Goal: Information Seeking & Learning: Learn about a topic

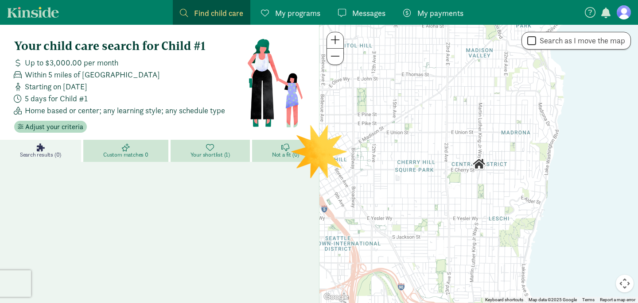
click at [623, 14] on figure at bounding box center [623, 12] width 14 height 14
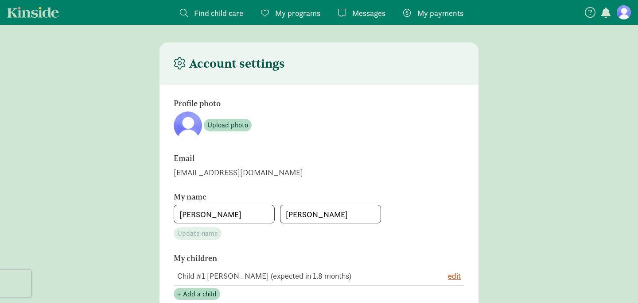
click at [588, 12] on icon at bounding box center [589, 12] width 11 height 11
click at [207, 177] on div "jackiehenry5189@gmail.com" at bounding box center [319, 172] width 290 height 12
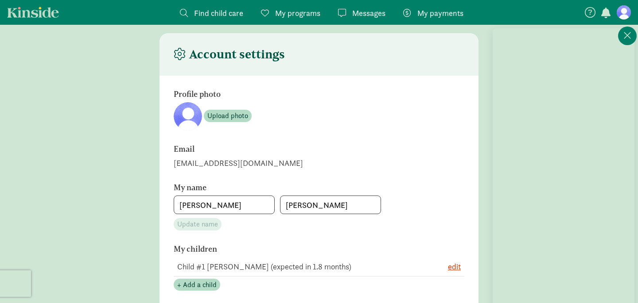
scroll to position [15, 0]
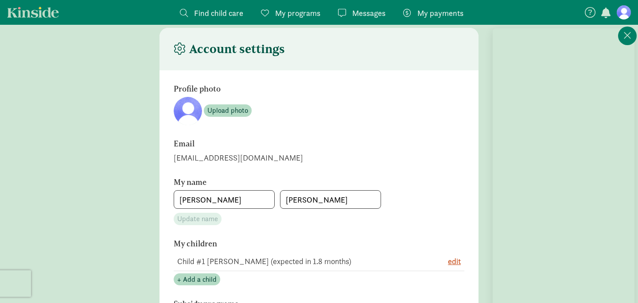
click at [309, 142] on h6 "Email" at bounding box center [296, 143] width 244 height 9
click at [624, 35] on icon at bounding box center [627, 35] width 8 height 11
click at [626, 15] on figure at bounding box center [623, 12] width 14 height 14
click at [622, 10] on figure at bounding box center [623, 12] width 14 height 14
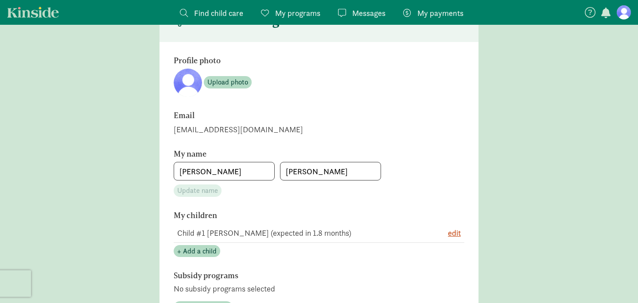
scroll to position [49, 0]
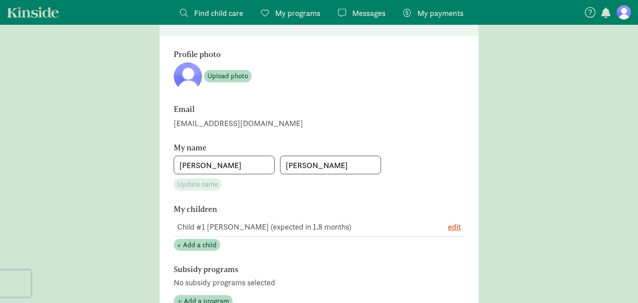
click at [209, 17] on span "Find child care" at bounding box center [218, 13] width 49 height 12
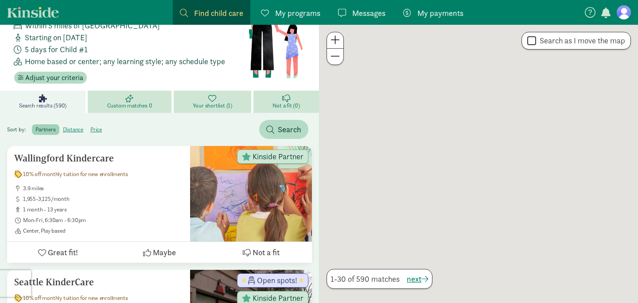
scroll to position [31, 0]
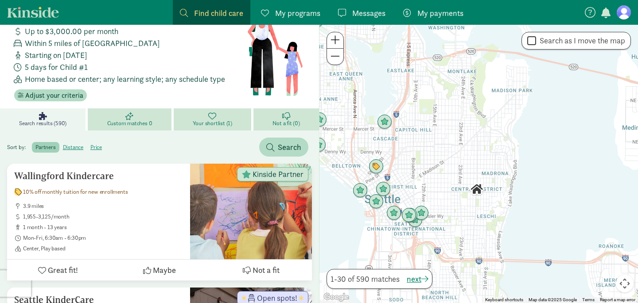
drag, startPoint x: 510, startPoint y: 116, endPoint x: 509, endPoint y: 164, distance: 48.3
click at [510, 164] on div at bounding box center [478, 164] width 318 height 278
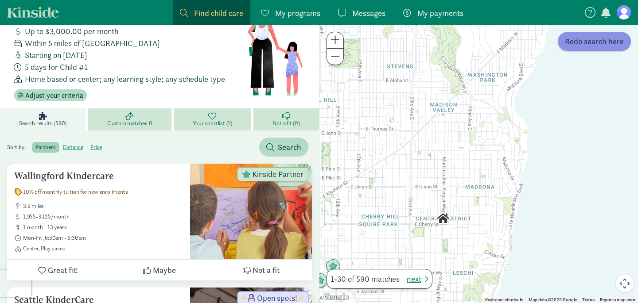
click at [569, 42] on span "Redo search here" at bounding box center [593, 41] width 59 height 12
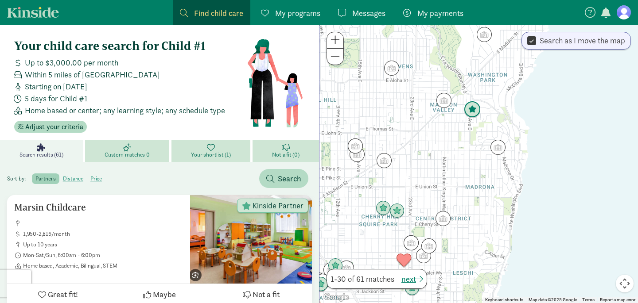
click at [467, 106] on img "Click to see details" at bounding box center [472, 109] width 17 height 17
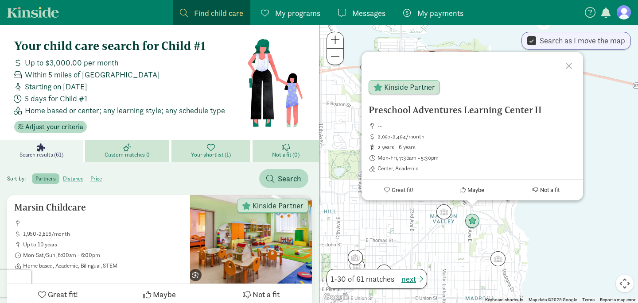
click at [445, 220] on div "Preschool Adventures Learning Center II -- 2,097-2,494/month 2 years - 6 years …" at bounding box center [478, 164] width 318 height 278
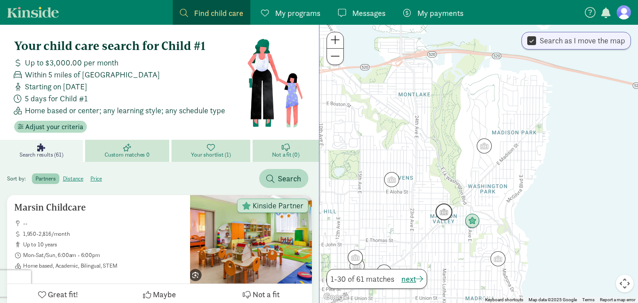
click at [444, 213] on img "Click to see details" at bounding box center [443, 212] width 17 height 17
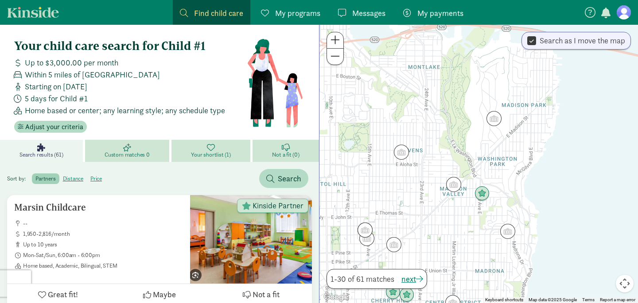
drag, startPoint x: 456, startPoint y: 255, endPoint x: 460, endPoint y: 186, distance: 68.7
click at [460, 186] on div at bounding box center [478, 164] width 318 height 278
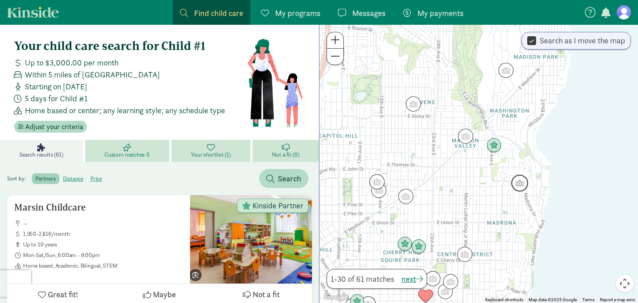
click at [522, 181] on img "Click to see details" at bounding box center [519, 183] width 17 height 17
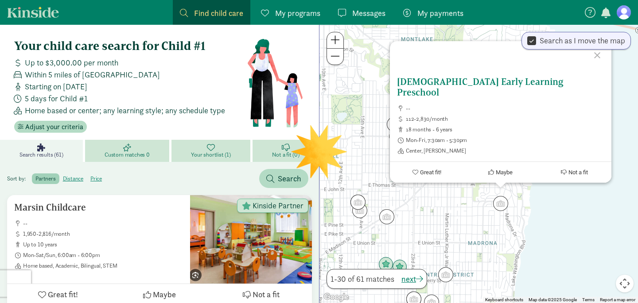
click at [425, 170] on span "Great fit!" at bounding box center [429, 172] width 21 height 7
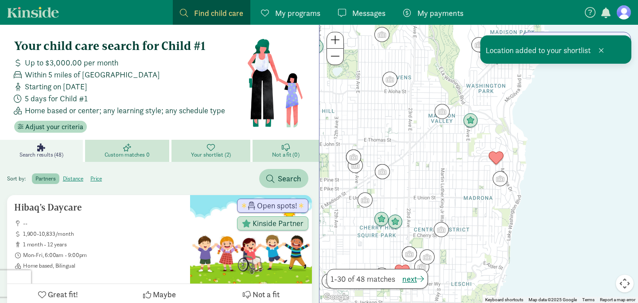
drag, startPoint x: 456, startPoint y: 238, endPoint x: 461, endPoint y: 161, distance: 77.2
click at [461, 161] on div at bounding box center [478, 164] width 318 height 278
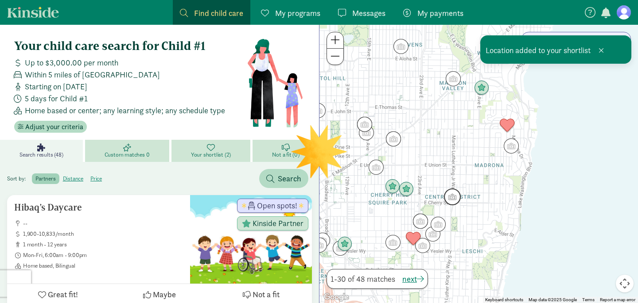
click at [449, 194] on img "Click to see details" at bounding box center [452, 197] width 17 height 17
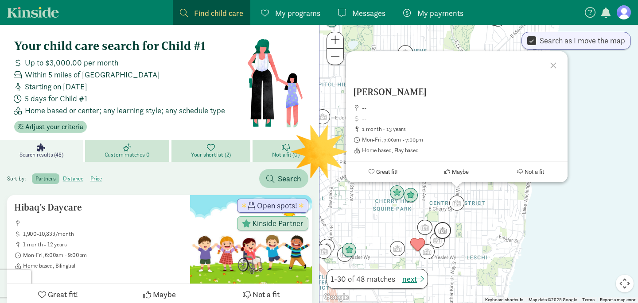
click at [442, 228] on img "Click to see details" at bounding box center [442, 230] width 17 height 17
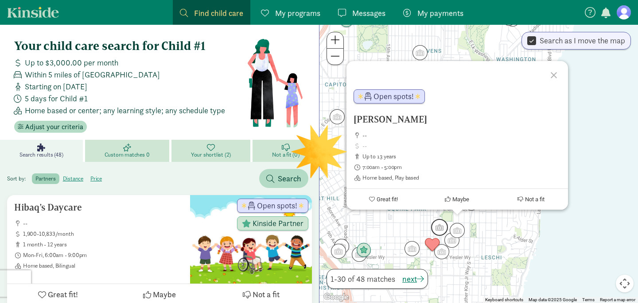
click at [436, 226] on img "Click to see details" at bounding box center [439, 227] width 17 height 17
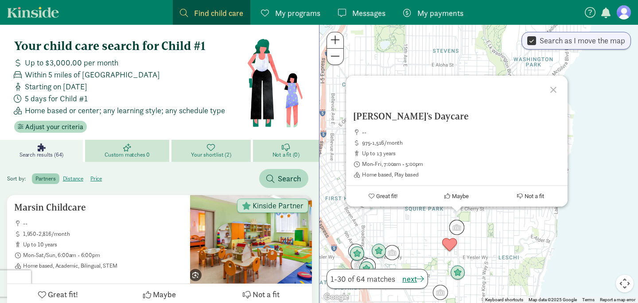
click at [474, 228] on div "To navigate, press the arrow keys. Diane's Daycare -- 975-1,516/month up to 13 …" at bounding box center [478, 164] width 318 height 278
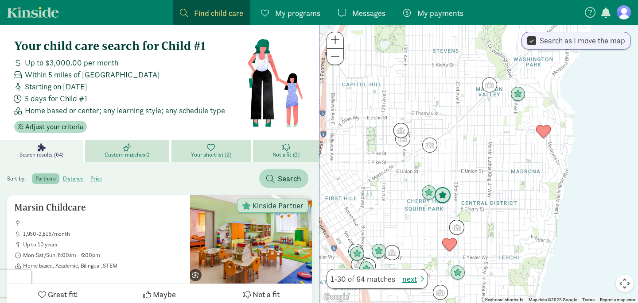
click at [447, 196] on img "Click to see details" at bounding box center [442, 195] width 17 height 17
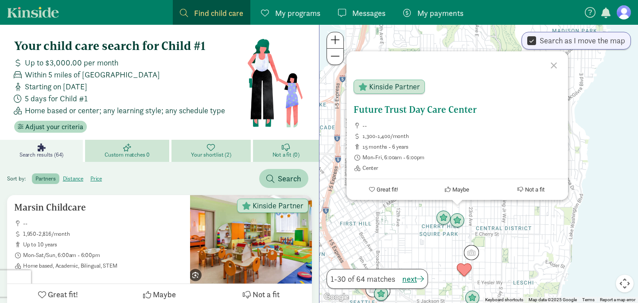
click at [453, 109] on h5 "Future Trust Day Care Center" at bounding box center [456, 109] width 207 height 11
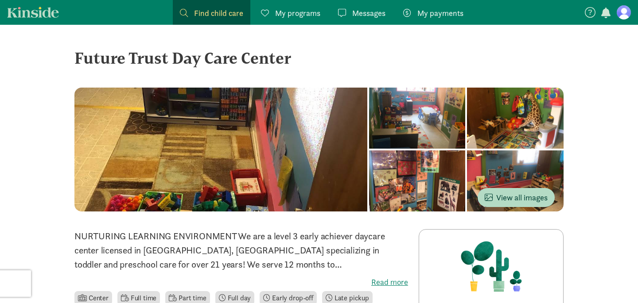
click at [497, 170] on div at bounding box center [515, 181] width 97 height 61
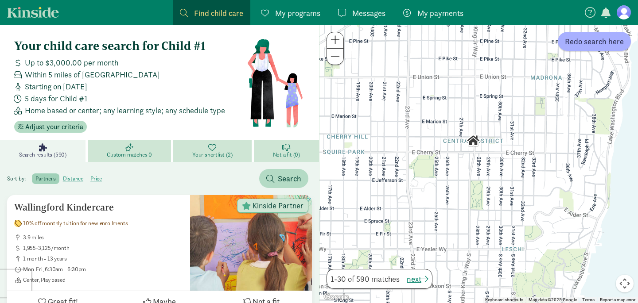
click at [590, 52] on div at bounding box center [478, 164] width 318 height 278
click at [592, 44] on span "Redo search here" at bounding box center [593, 41] width 59 height 12
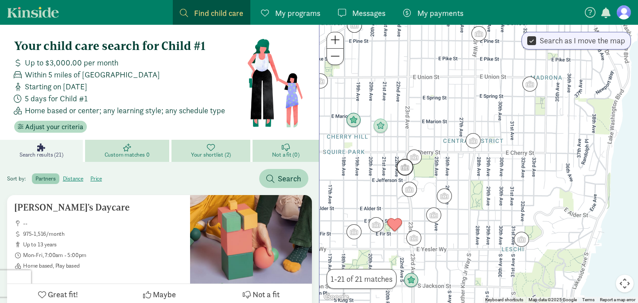
click at [407, 165] on img "Click to see details" at bounding box center [404, 167] width 17 height 17
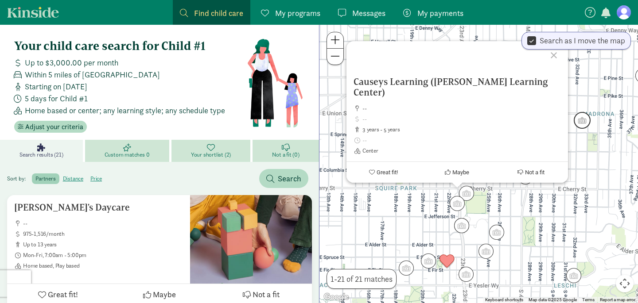
click at [581, 118] on img "Click to see details" at bounding box center [581, 120] width 17 height 17
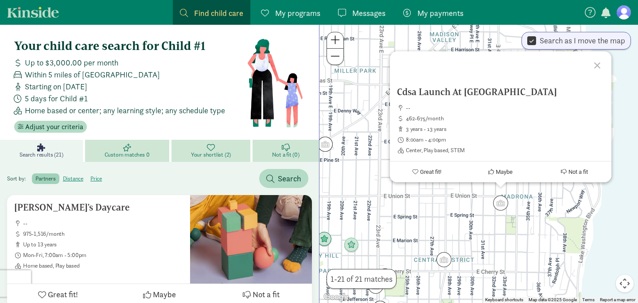
click at [358, 198] on div "To navigate, press the arrow keys. Cdsa Launch At Madrona -- 462-675/month 3 ye…" at bounding box center [478, 164] width 318 height 278
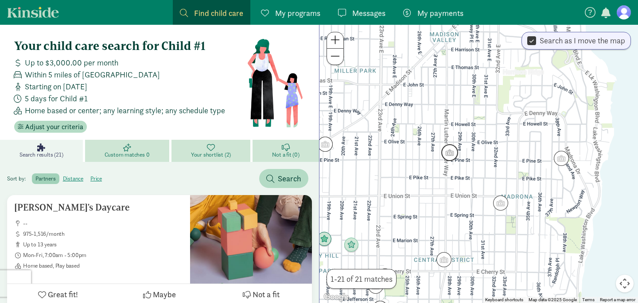
click at [451, 151] on img "Click to see details" at bounding box center [449, 152] width 17 height 17
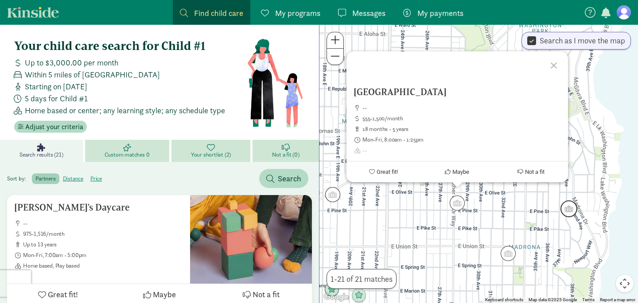
click at [570, 209] on img "Click to see details" at bounding box center [568, 209] width 17 height 17
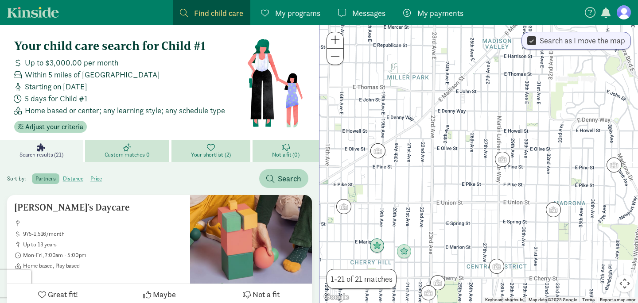
drag, startPoint x: 371, startPoint y: 199, endPoint x: 487, endPoint y: 153, distance: 124.8
click at [487, 154] on div "To navigate, press the arrow keys." at bounding box center [478, 164] width 318 height 278
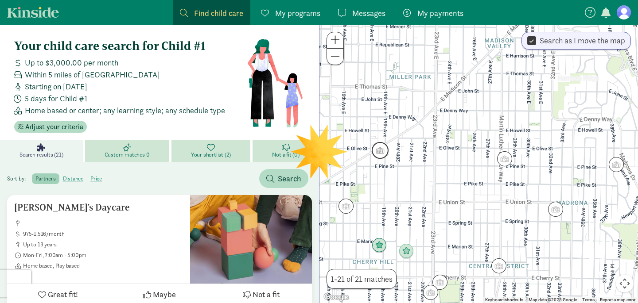
click at [379, 151] on img "Click to see details" at bounding box center [379, 150] width 17 height 17
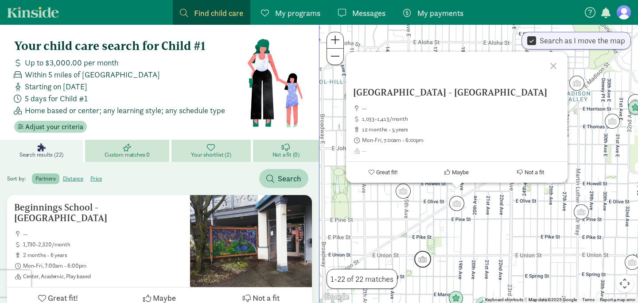
click at [423, 257] on img "Click to see details" at bounding box center [422, 259] width 17 height 17
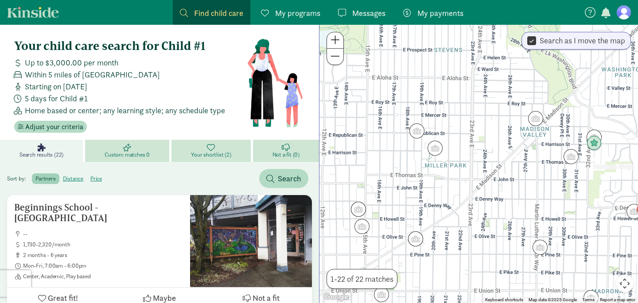
drag, startPoint x: 595, startPoint y: 125, endPoint x: 519, endPoint y: 160, distance: 84.4
click at [519, 160] on div "To navigate, press the arrow keys." at bounding box center [478, 164] width 318 height 278
click at [542, 119] on img "Click to see details" at bounding box center [534, 118] width 17 height 17
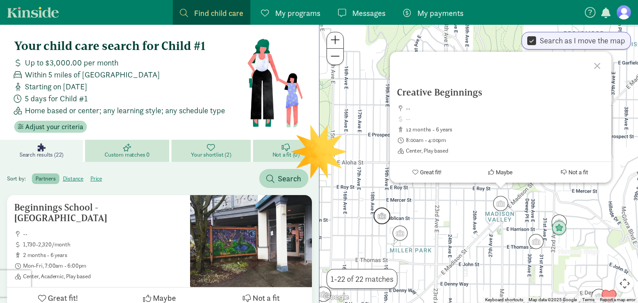
click at [378, 215] on img "Click to see details" at bounding box center [381, 216] width 17 height 17
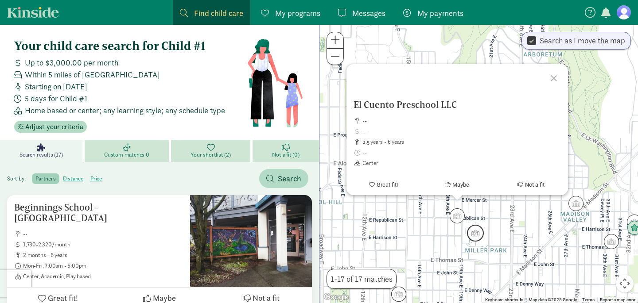
click at [482, 232] on img "Click to see details" at bounding box center [475, 233] width 17 height 17
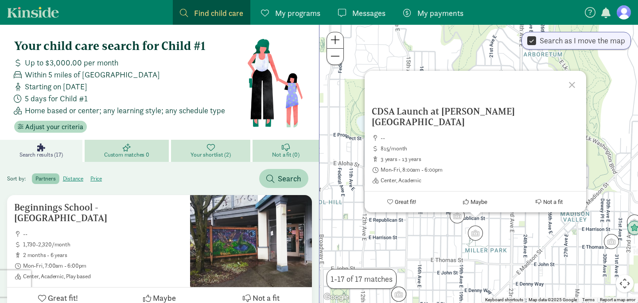
click at [453, 233] on div "To navigate, press the arrow keys. CDSA Launch at Miller Community Center Annex…" at bounding box center [478, 164] width 318 height 278
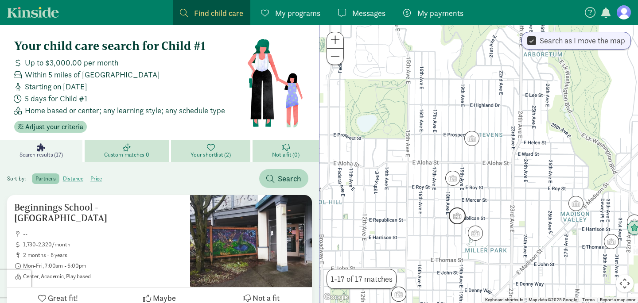
click at [456, 218] on img "Click to see details" at bounding box center [456, 216] width 17 height 17
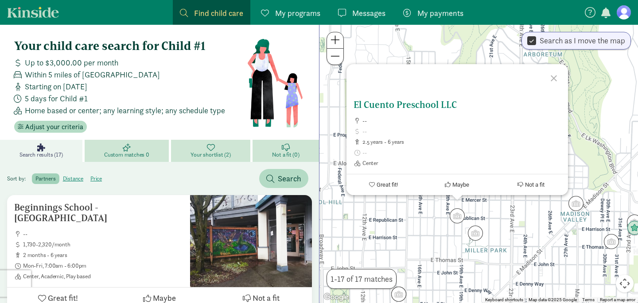
click at [390, 107] on h5 "El Cuento Preschool LLC" at bounding box center [456, 105] width 207 height 11
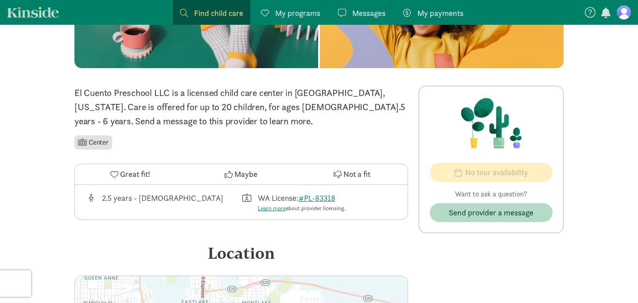
scroll to position [11, 0]
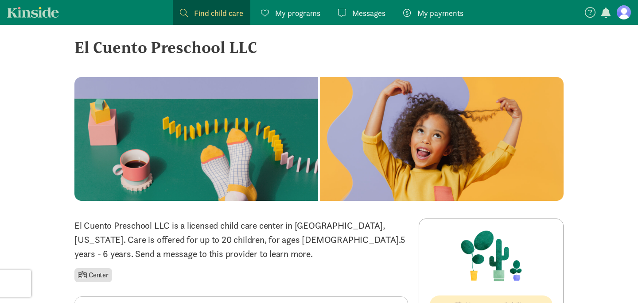
click at [202, 50] on div "El Cuento Preschool LLC" at bounding box center [318, 47] width 489 height 24
click at [223, 51] on div "El Cuento Preschool LLC" at bounding box center [318, 47] width 489 height 24
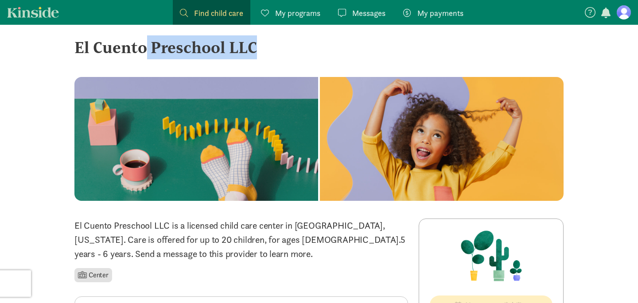
click at [190, 13] on div "Find child care Find" at bounding box center [211, 13] width 63 height 12
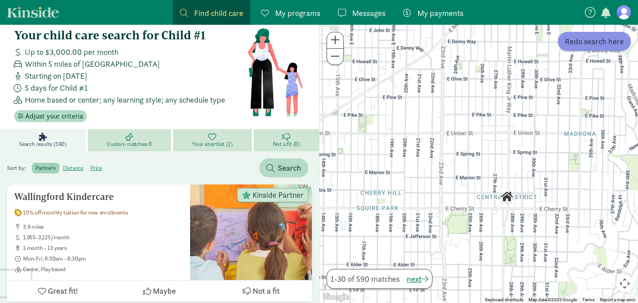
click at [599, 48] on button "Redo search here" at bounding box center [593, 41] width 73 height 19
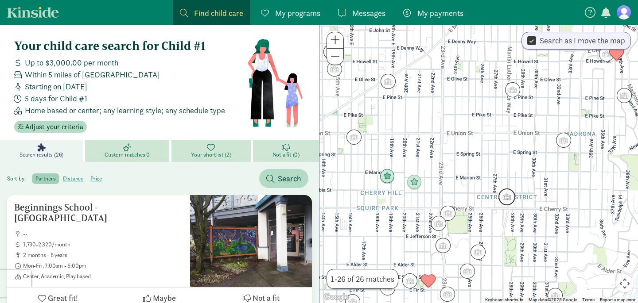
click at [510, 195] on img "Click to see details" at bounding box center [506, 197] width 17 height 17
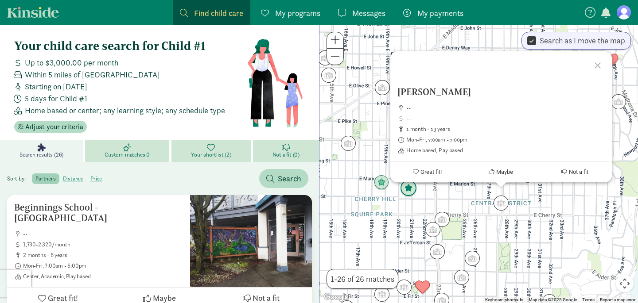
click at [413, 187] on img "Click to see details" at bounding box center [408, 188] width 17 height 17
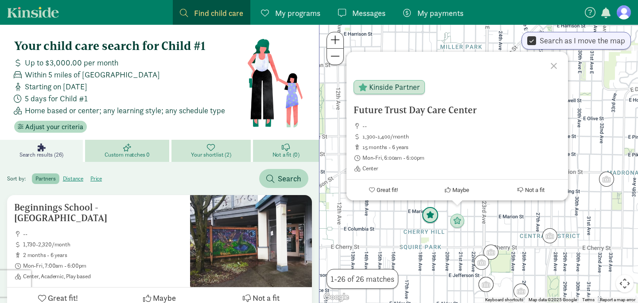
click at [429, 219] on img "Click to see details" at bounding box center [429, 215] width 17 height 17
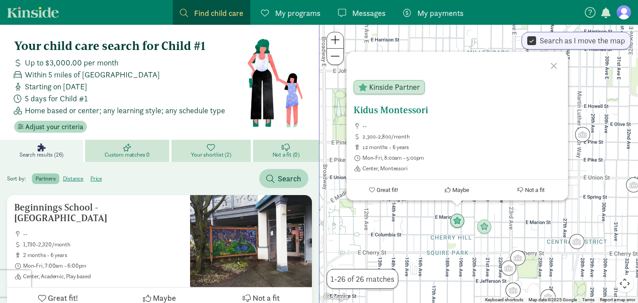
click at [402, 112] on h5 "Kidus Montessori" at bounding box center [456, 110] width 207 height 11
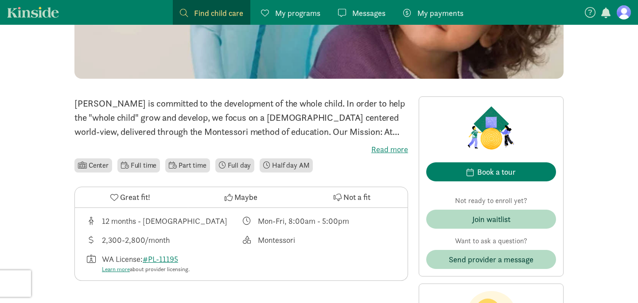
scroll to position [151, 0]
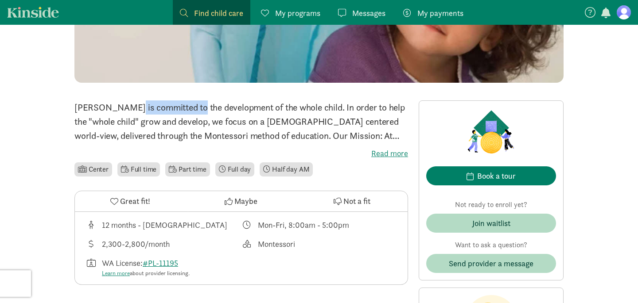
drag, startPoint x: 142, startPoint y: 107, endPoint x: 76, endPoint y: 108, distance: 66.0
click at [76, 108] on p "[PERSON_NAME] is committed to the development of the whole child. In order to h…" at bounding box center [240, 122] width 333 height 43
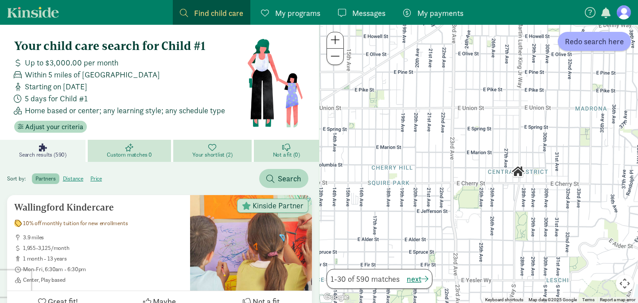
drag, startPoint x: 525, startPoint y: 153, endPoint x: 522, endPoint y: 107, distance: 46.6
click at [522, 107] on div at bounding box center [478, 164] width 318 height 278
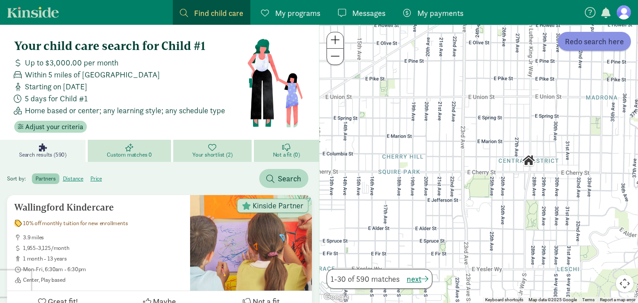
click at [598, 47] on button "Redo search here" at bounding box center [593, 41] width 73 height 19
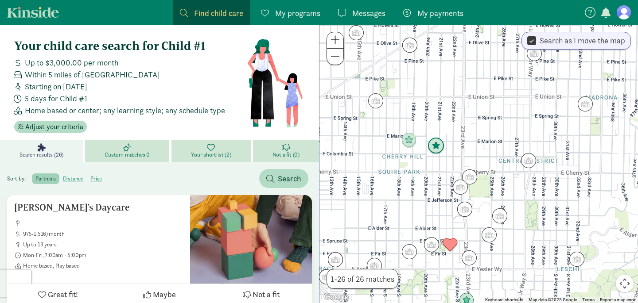
click at [436, 148] on img "Click to see details" at bounding box center [435, 146] width 17 height 17
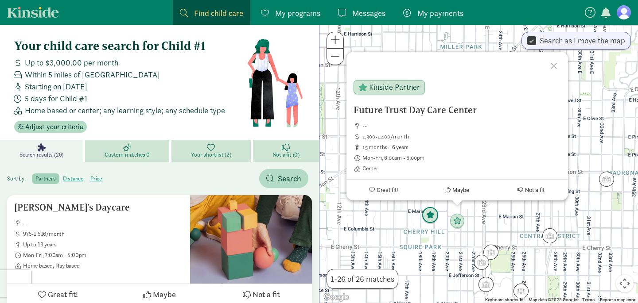
click at [425, 219] on img "Click to see details" at bounding box center [429, 215] width 17 height 17
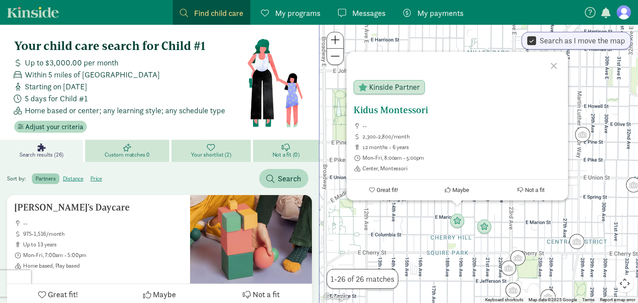
click at [535, 192] on span "Not a fit" at bounding box center [534, 190] width 19 height 7
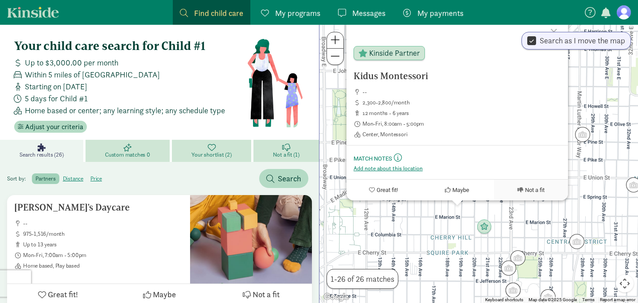
click at [572, 155] on div "Kidus Montessori -- 2,300-2,800/month 12 months - 6 years Mon-Fri, 8:00am - 5:0…" at bounding box center [478, 164] width 318 height 278
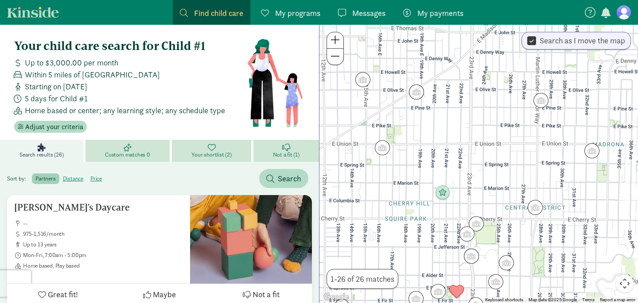
drag, startPoint x: 598, startPoint y: 221, endPoint x: 555, endPoint y: 186, distance: 55.7
click at [555, 186] on div at bounding box center [478, 164] width 318 height 278
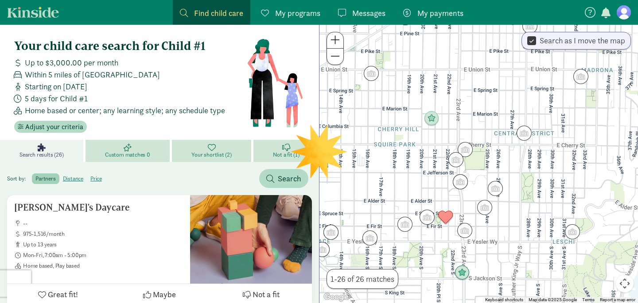
drag, startPoint x: 571, startPoint y: 197, endPoint x: 563, endPoint y: 126, distance: 71.7
click at [563, 127] on div at bounding box center [478, 164] width 318 height 278
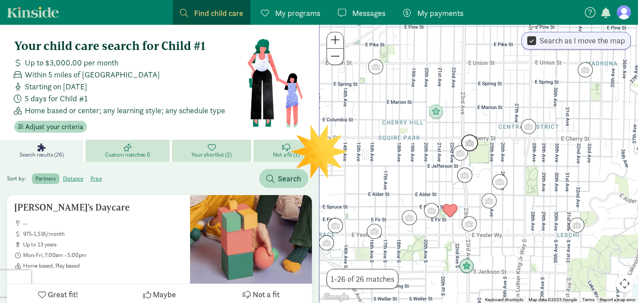
click at [466, 145] on img "Click to see details" at bounding box center [469, 143] width 17 height 17
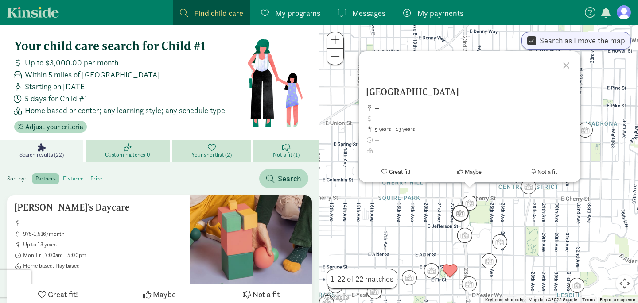
click at [461, 216] on img "Click to see details" at bounding box center [460, 213] width 17 height 17
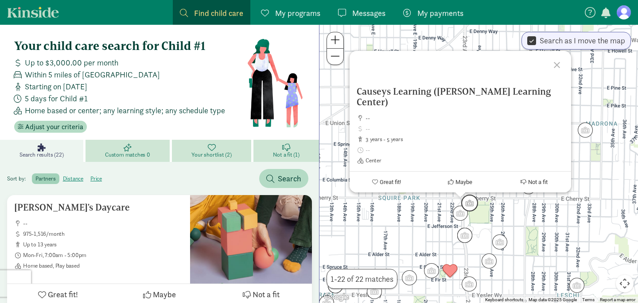
click at [471, 208] on img "Click to see details" at bounding box center [469, 203] width 17 height 17
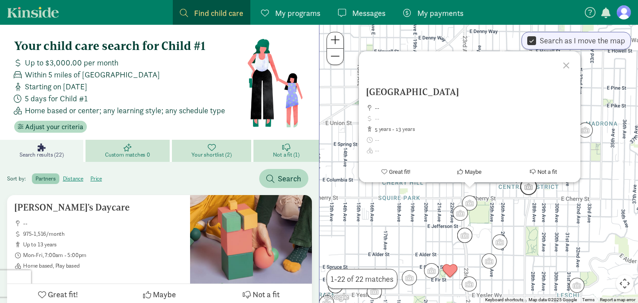
click at [527, 188] on img "Click to see details" at bounding box center [528, 186] width 17 height 17
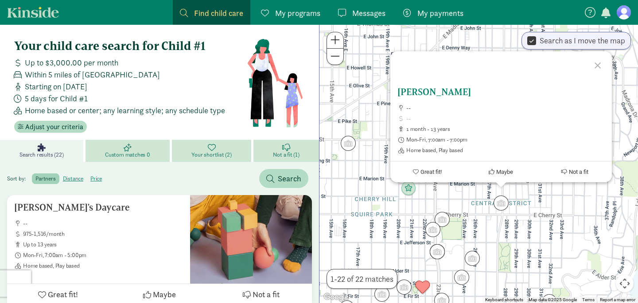
click at [448, 93] on h5 "Yasmina childcare" at bounding box center [500, 92] width 207 height 11
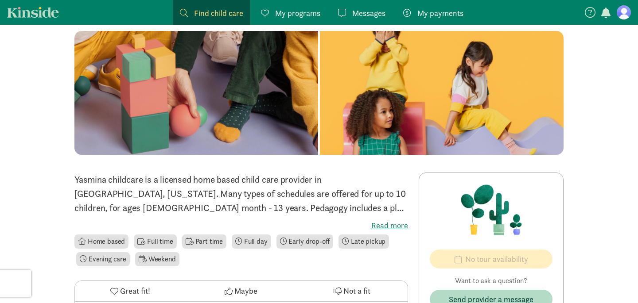
scroll to position [71, 0]
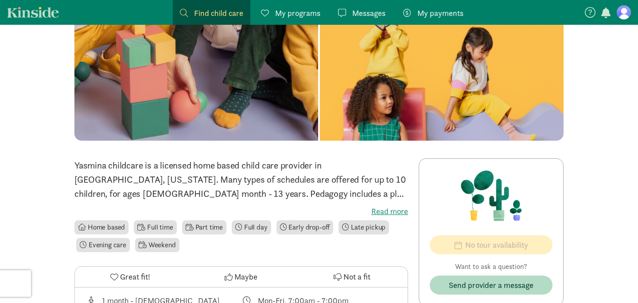
click at [387, 210] on label "Read more" at bounding box center [240, 211] width 333 height 11
click at [0, 0] on input "Read more" at bounding box center [0, 0] width 0 height 0
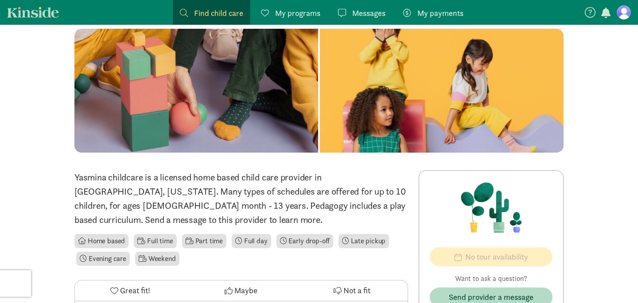
scroll to position [0, 0]
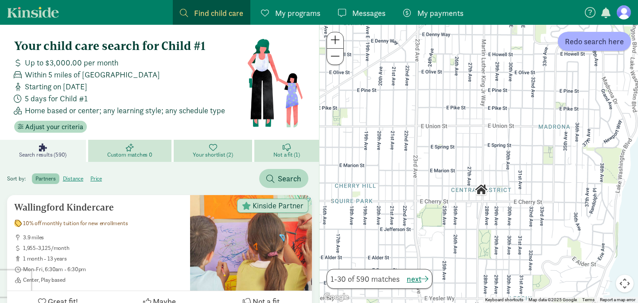
drag, startPoint x: 518, startPoint y: 150, endPoint x: 499, endPoint y: 237, distance: 89.3
click at [499, 239] on div at bounding box center [478, 164] width 318 height 278
click at [606, 48] on button "Redo search here" at bounding box center [593, 41] width 73 height 19
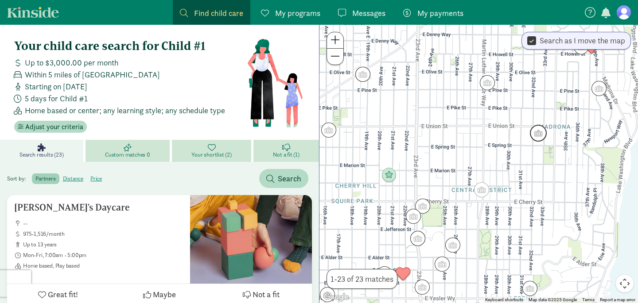
click at [542, 134] on img "Click to see details" at bounding box center [538, 133] width 17 height 17
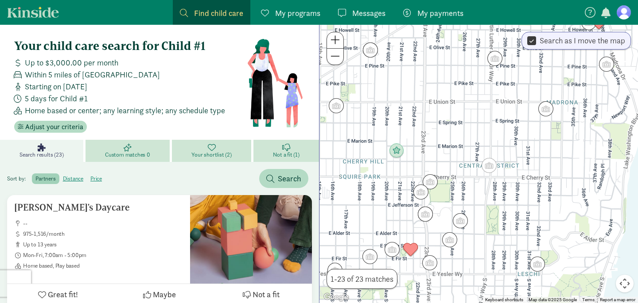
drag, startPoint x: 436, startPoint y: 224, endPoint x: 481, endPoint y: 127, distance: 107.0
click at [481, 127] on div "To navigate, press the arrow keys." at bounding box center [478, 164] width 318 height 278
click at [338, 104] on img "Click to see details" at bounding box center [337, 105] width 17 height 17
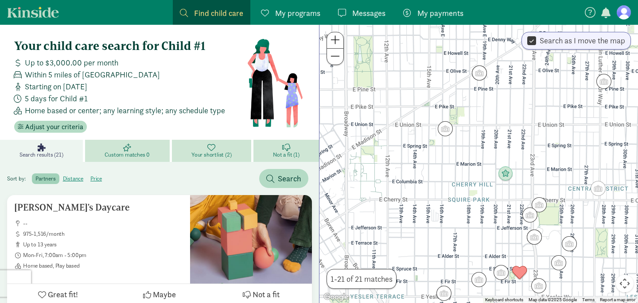
drag, startPoint x: 475, startPoint y: 223, endPoint x: 463, endPoint y: 145, distance: 78.4
click at [463, 146] on div "To navigate, press the arrow keys." at bounding box center [478, 164] width 318 height 278
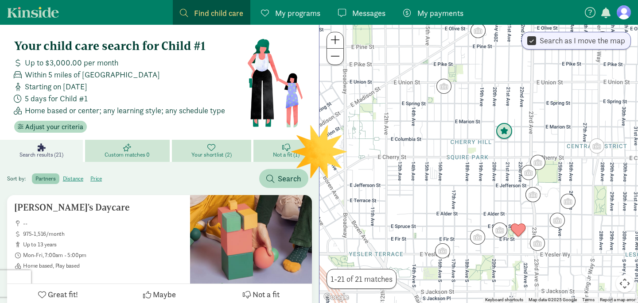
click at [506, 135] on img "Click to see details" at bounding box center [503, 131] width 17 height 17
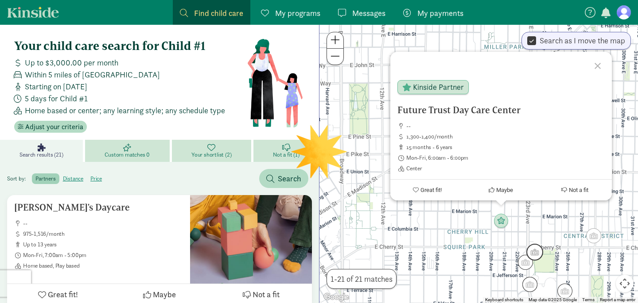
click at [533, 247] on img "Click to see details" at bounding box center [534, 252] width 17 height 17
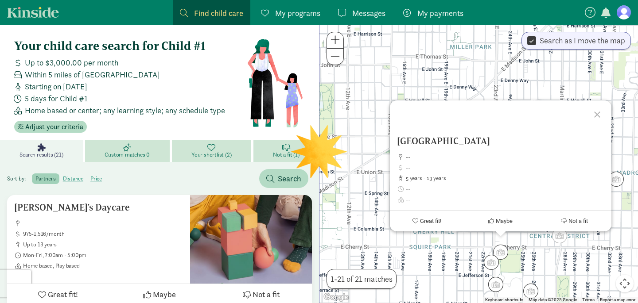
click at [500, 262] on div "To navigate, press the arrow keys. Garfield Community Center -- 5 years - 13 ye…" at bounding box center [478, 164] width 318 height 278
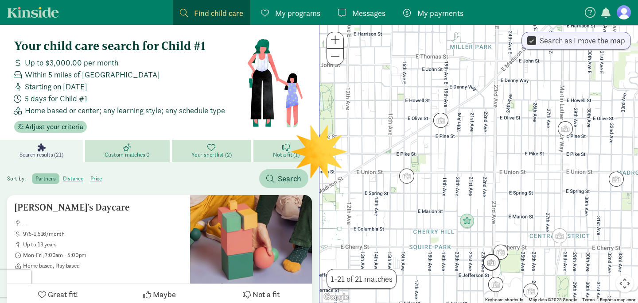
click at [494, 262] on img "Click to see details" at bounding box center [491, 262] width 17 height 17
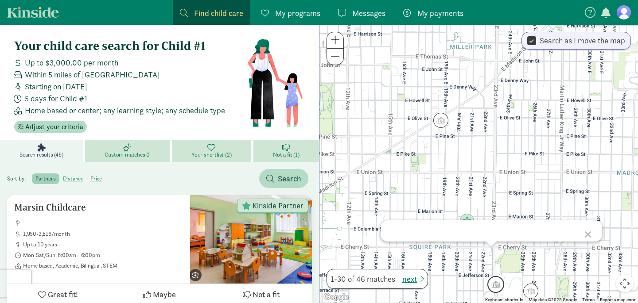
click at [494, 283] on img "Click to see details" at bounding box center [495, 284] width 17 height 17
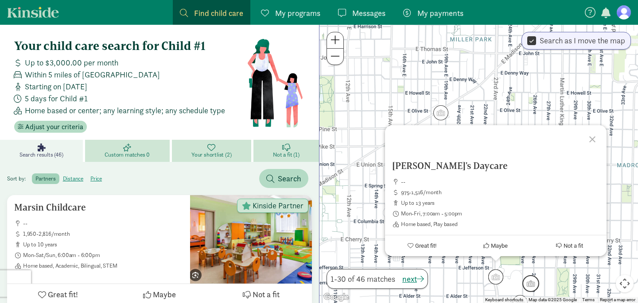
click at [529, 284] on img "Click to see details" at bounding box center [530, 283] width 17 height 17
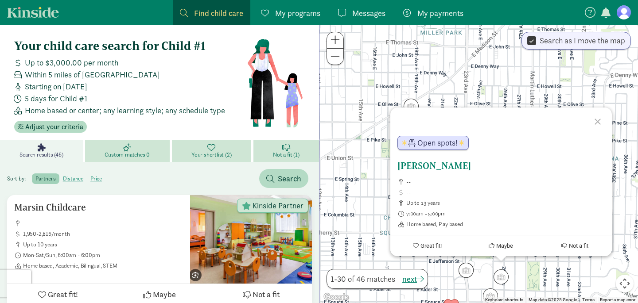
click at [435, 167] on h5 "[PERSON_NAME]" at bounding box center [500, 166] width 207 height 11
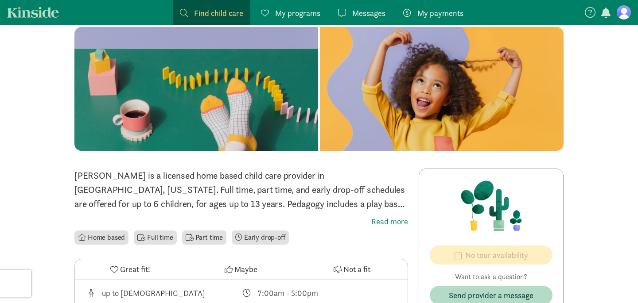
scroll to position [87, 0]
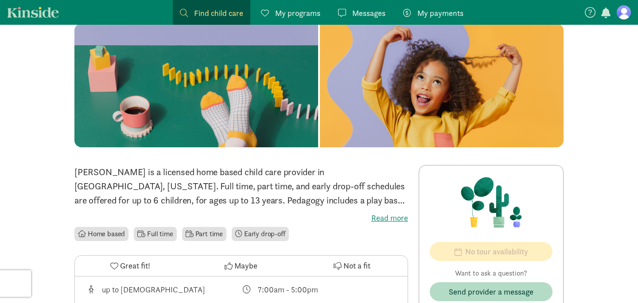
click at [154, 199] on p "[PERSON_NAME] is a licensed home based child care provider in [GEOGRAPHIC_DATA]…" at bounding box center [240, 186] width 333 height 43
click at [383, 220] on label "Read more" at bounding box center [240, 218] width 333 height 11
click at [0, 0] on input "Read more" at bounding box center [0, 0] width 0 height 0
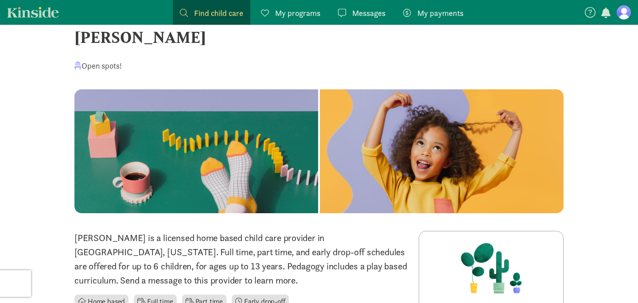
scroll to position [0, 0]
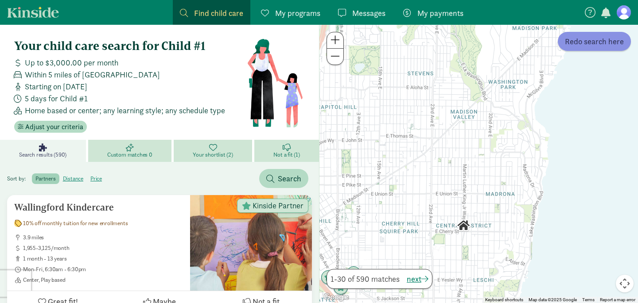
click at [597, 42] on span "Redo search here" at bounding box center [593, 41] width 59 height 12
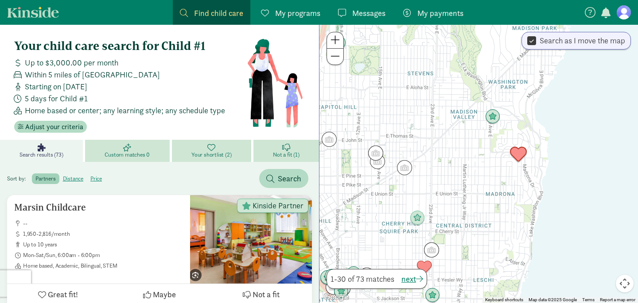
click at [515, 154] on img "Click to see details" at bounding box center [518, 154] width 17 height 17
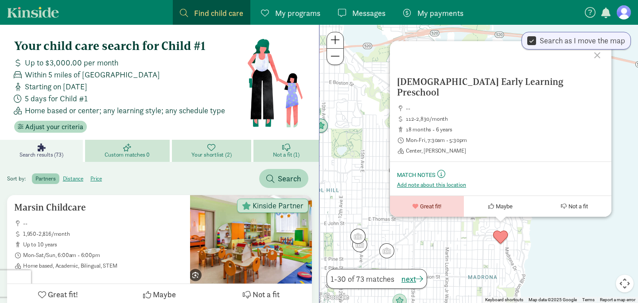
drag, startPoint x: 459, startPoint y: 268, endPoint x: 486, endPoint y: 156, distance: 115.2
click at [486, 156] on div "[DATE] Early Learning Preschool -- 112-2,830/month 18 months - 6 years Mon-Fri,…" at bounding box center [478, 164] width 318 height 278
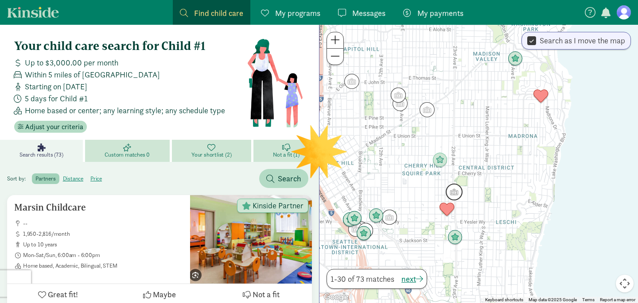
click at [458, 189] on img "Click to see details" at bounding box center [453, 192] width 17 height 17
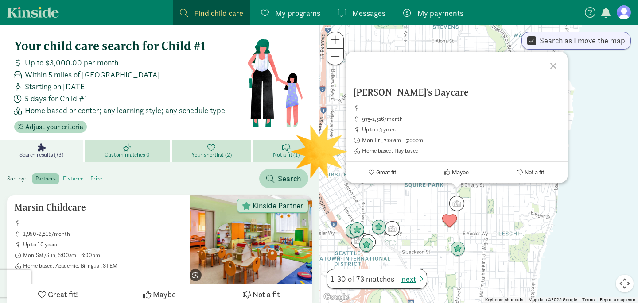
click at [481, 211] on div "[PERSON_NAME]'s Daycare -- 975-1,516/month up to 13 years Mon-Fri, 7:00am - 5:0…" at bounding box center [478, 164] width 318 height 278
